Goal: Use online tool/utility

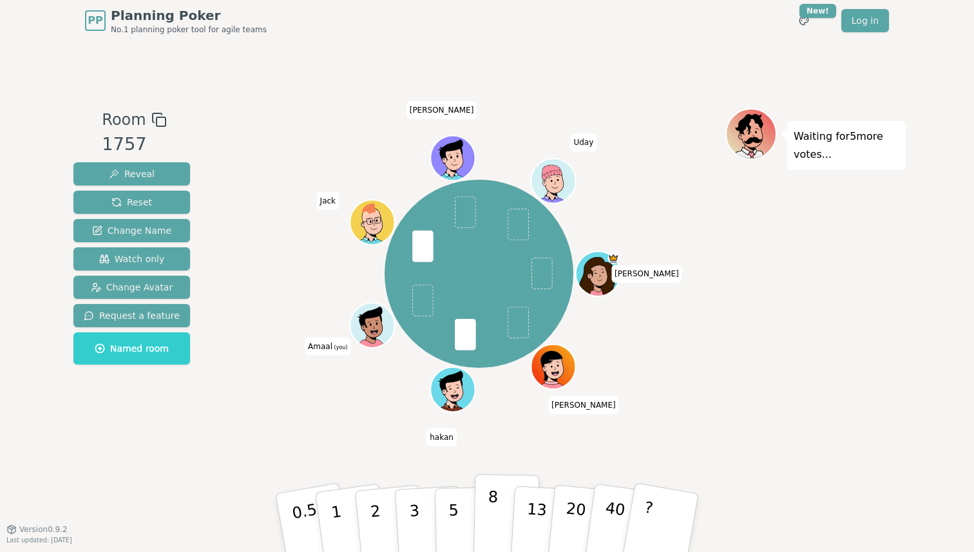
click at [495, 511] on p "8" at bounding box center [492, 523] width 11 height 70
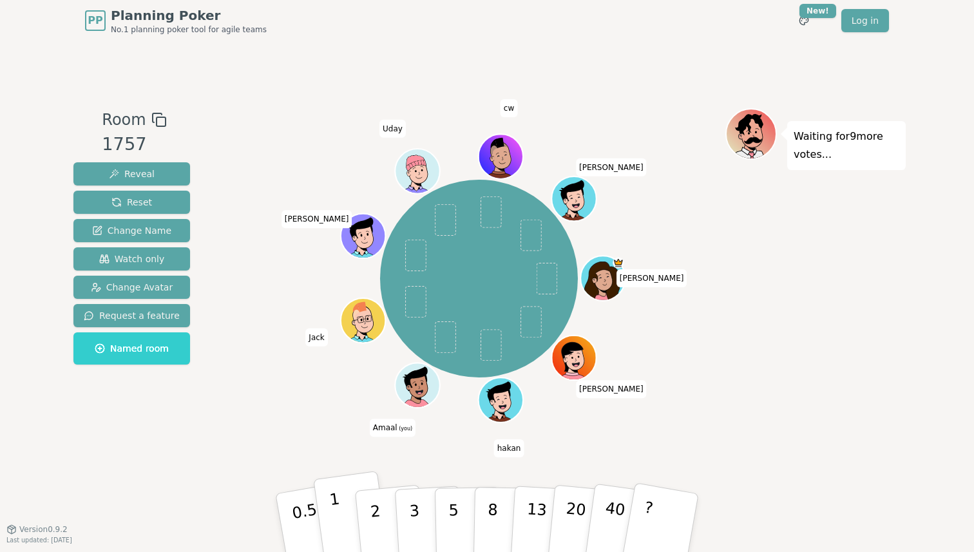
click at [330, 513] on button "1" at bounding box center [351, 523] width 77 height 104
click at [362, 517] on button "2" at bounding box center [390, 523] width 73 height 102
click at [338, 513] on button "1" at bounding box center [351, 523] width 77 height 104
click at [258, 363] on div "[PERSON_NAME] [PERSON_NAME] hakan Amaal (you) [PERSON_NAME] [PERSON_NAME] [PERS…" at bounding box center [479, 278] width 493 height 295
click at [341, 511] on button "1" at bounding box center [351, 523] width 77 height 104
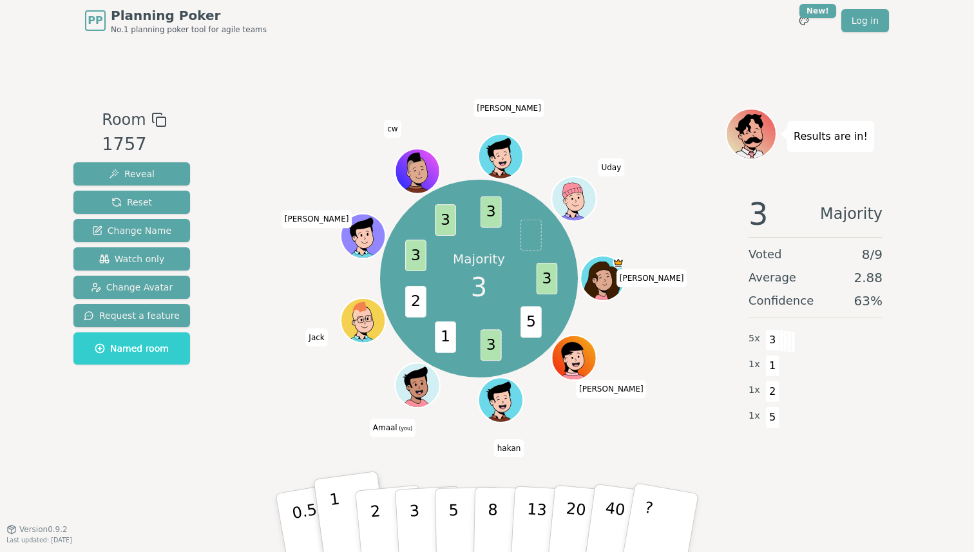
click at [350, 485] on button "1" at bounding box center [351, 523] width 77 height 104
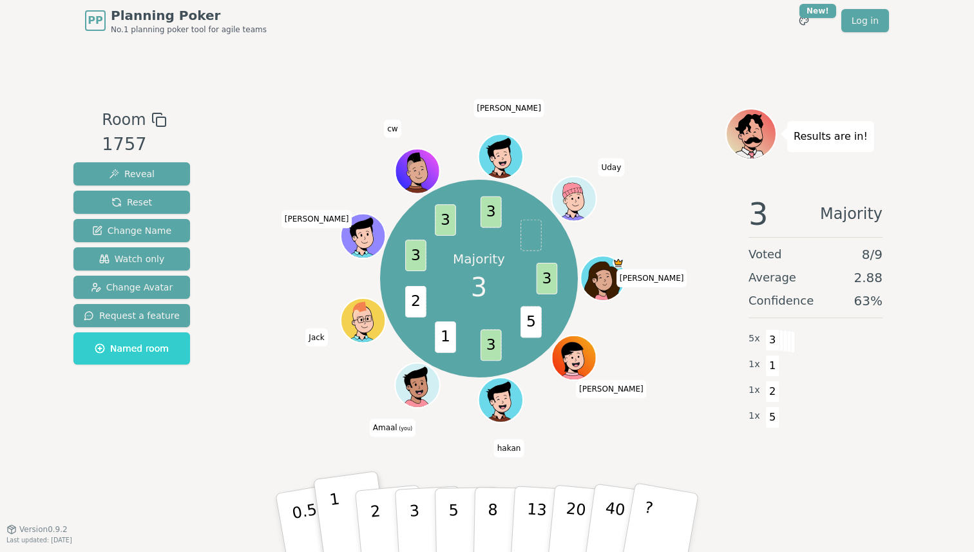
click at [350, 485] on button "1" at bounding box center [351, 523] width 77 height 104
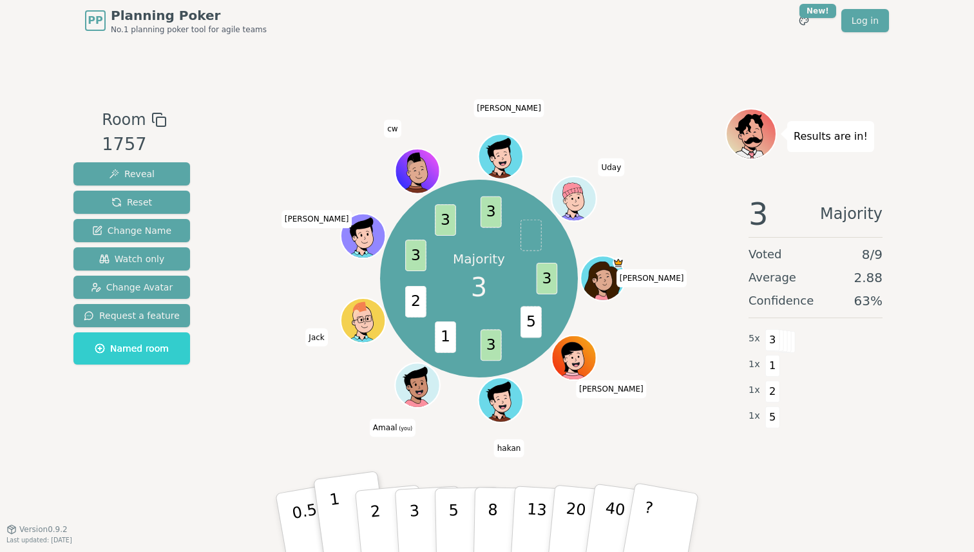
click at [350, 485] on button "1" at bounding box center [351, 523] width 77 height 104
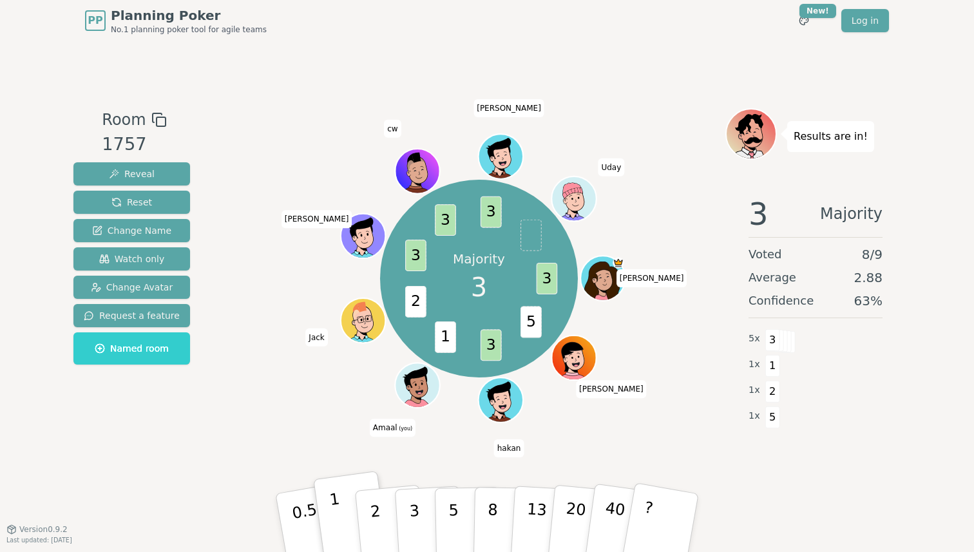
click at [350, 485] on button "1" at bounding box center [351, 523] width 77 height 104
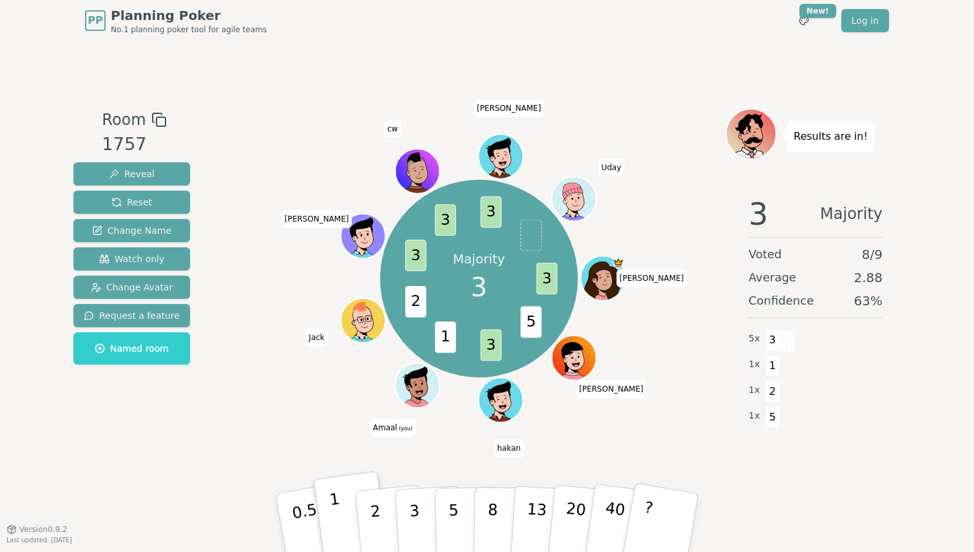
click at [350, 485] on button "1" at bounding box center [351, 523] width 77 height 104
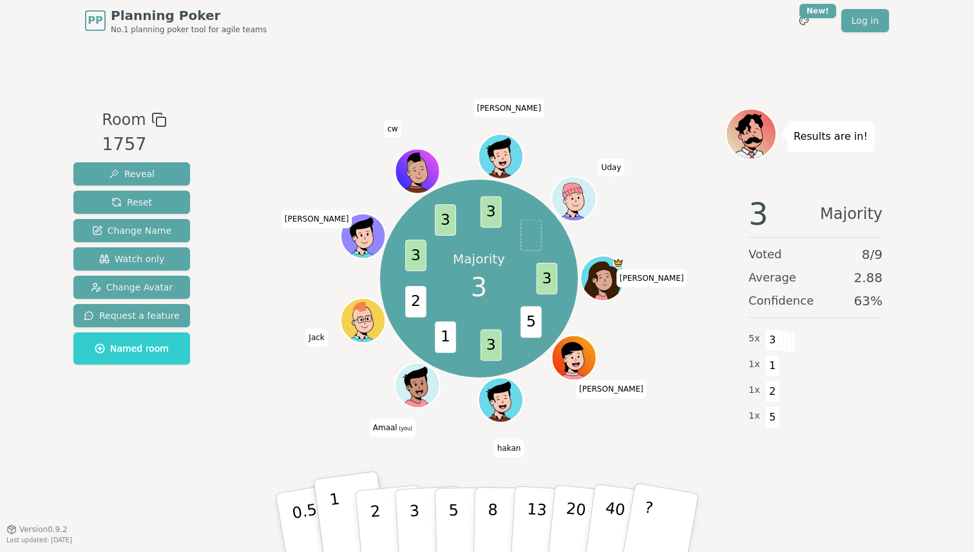
click at [350, 485] on button "1" at bounding box center [351, 523] width 77 height 104
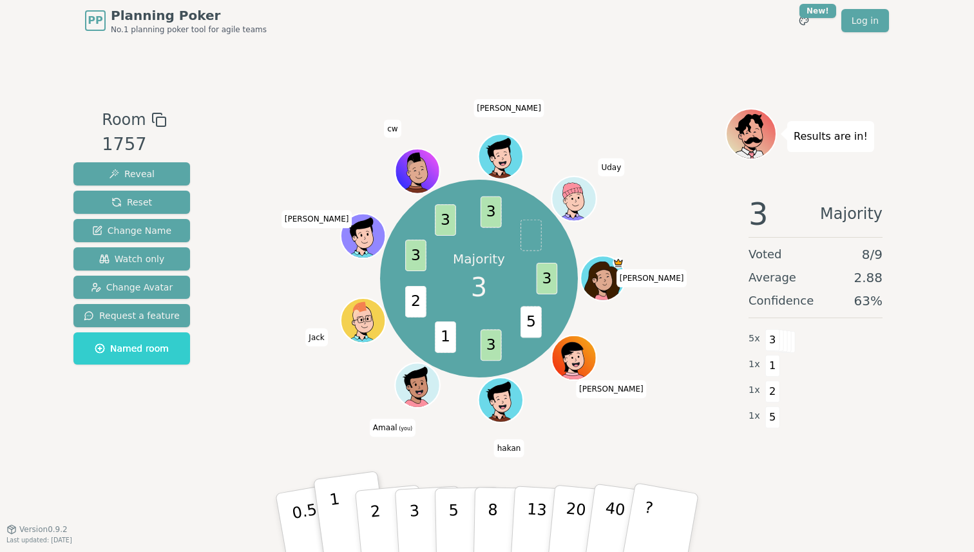
click at [350, 485] on button "1" at bounding box center [351, 523] width 77 height 104
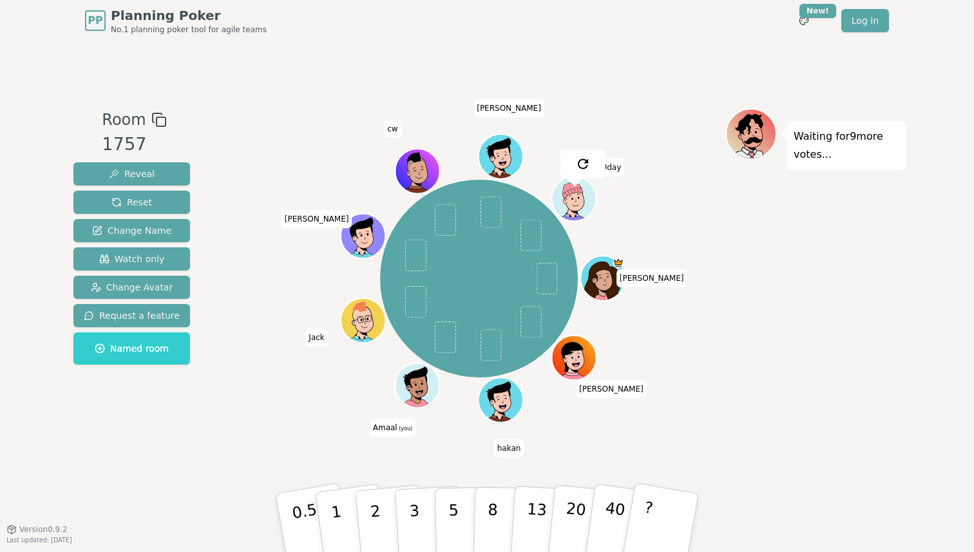
click at [276, 438] on div "[PERSON_NAME] [PERSON_NAME] hakan Amaal (you) [PERSON_NAME] [PERSON_NAME] [PERS…" at bounding box center [479, 285] width 493 height 354
click at [331, 511] on p "1" at bounding box center [338, 525] width 19 height 70
click at [367, 524] on button "2" at bounding box center [390, 523] width 73 height 102
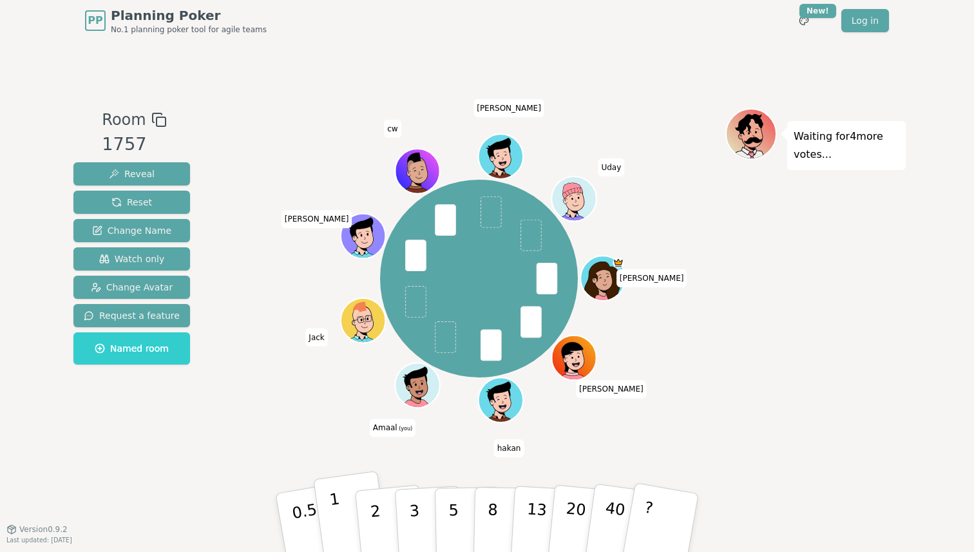
click at [350, 509] on button "1" at bounding box center [351, 523] width 77 height 104
click at [371, 508] on p "2" at bounding box center [376, 525] width 17 height 70
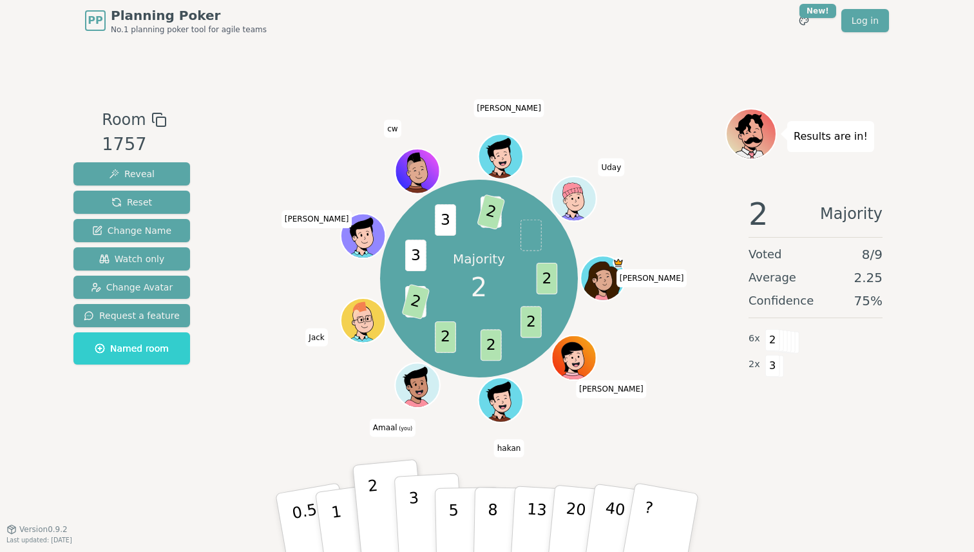
click at [407, 521] on button "3" at bounding box center [429, 523] width 70 height 100
